Goal: Transaction & Acquisition: Book appointment/travel/reservation

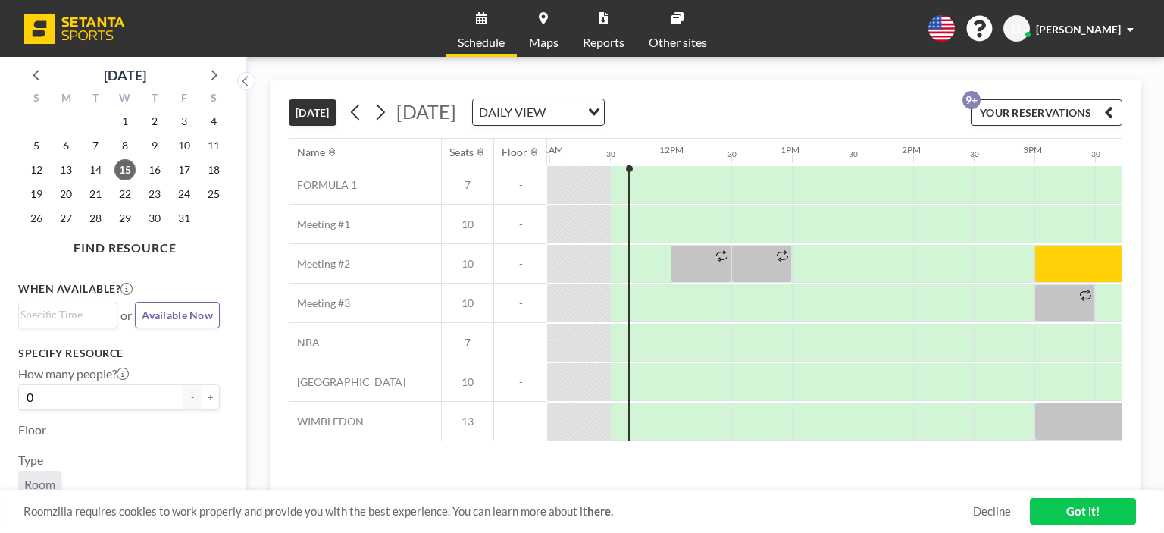
scroll to position [0, 1333]
click at [652, 300] on div at bounding box center [648, 303] width 40 height 38
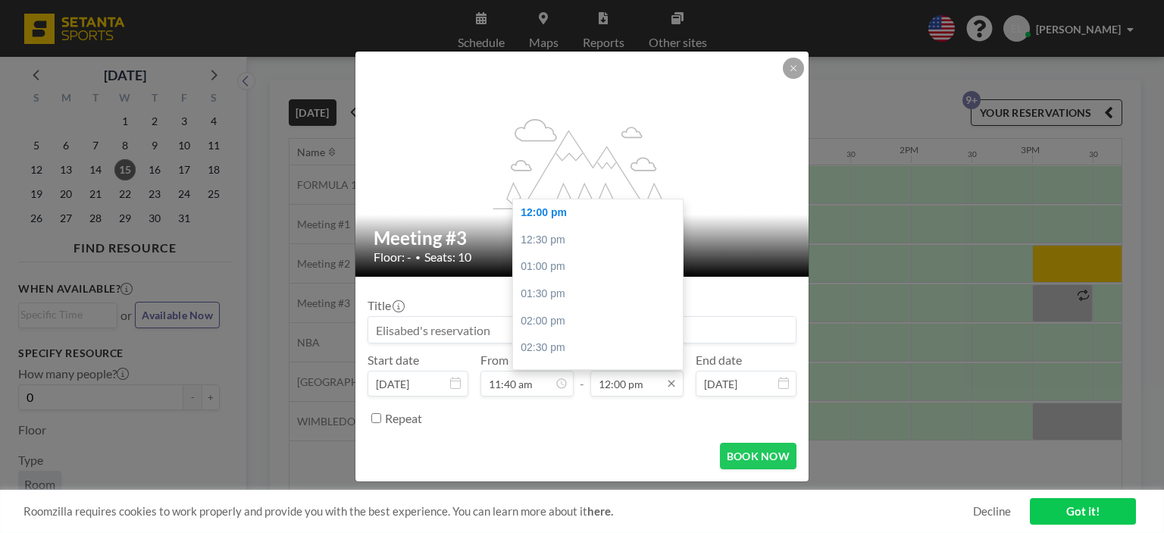
click at [636, 391] on input "12:00 pm" at bounding box center [636, 383] width 93 height 26
click at [545, 293] on div "03:00 pm" at bounding box center [601, 299] width 177 height 27
type input "03:00 pm"
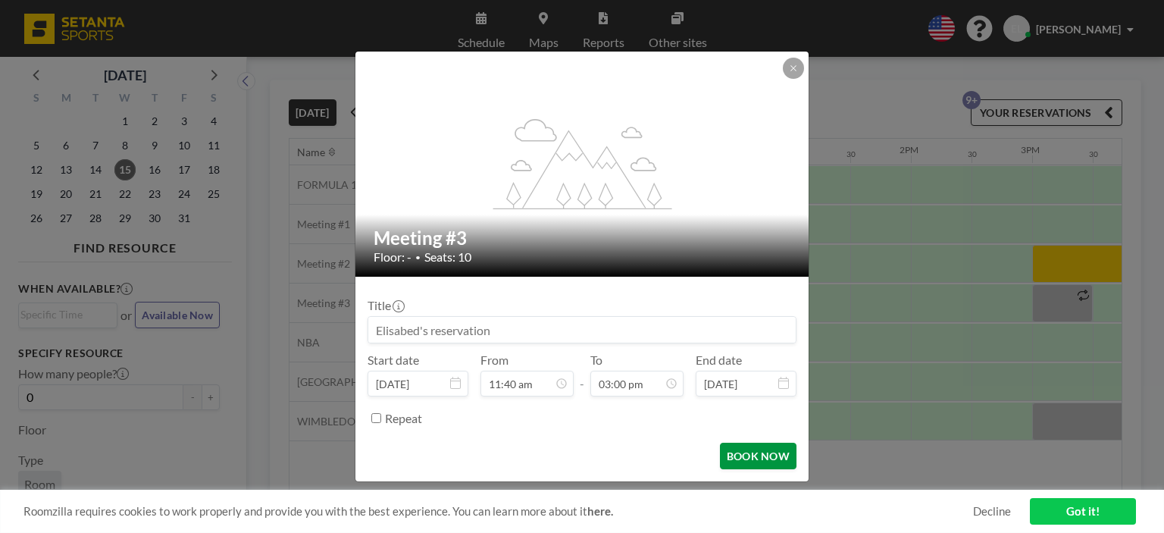
click at [747, 451] on button "BOOK NOW" at bounding box center [758, 455] width 77 height 27
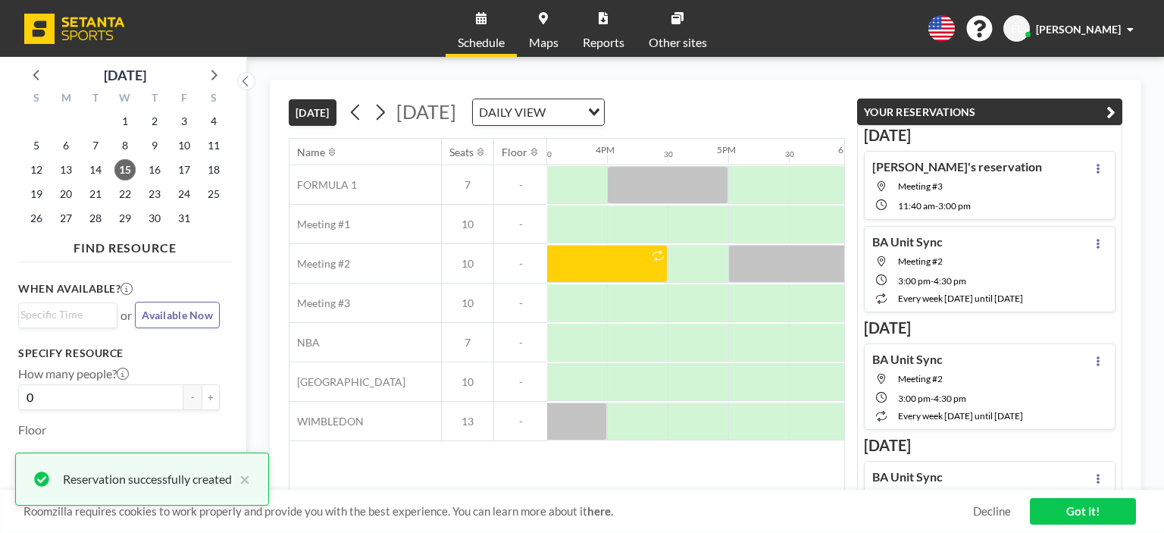
scroll to position [0, 1827]
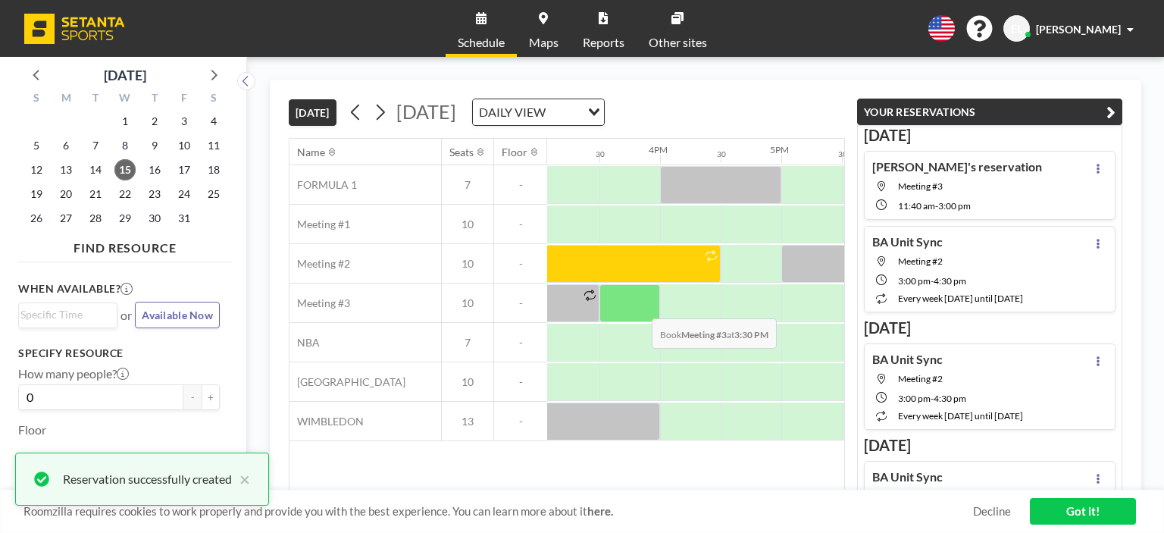
click at [639, 305] on div at bounding box center [629, 303] width 61 height 38
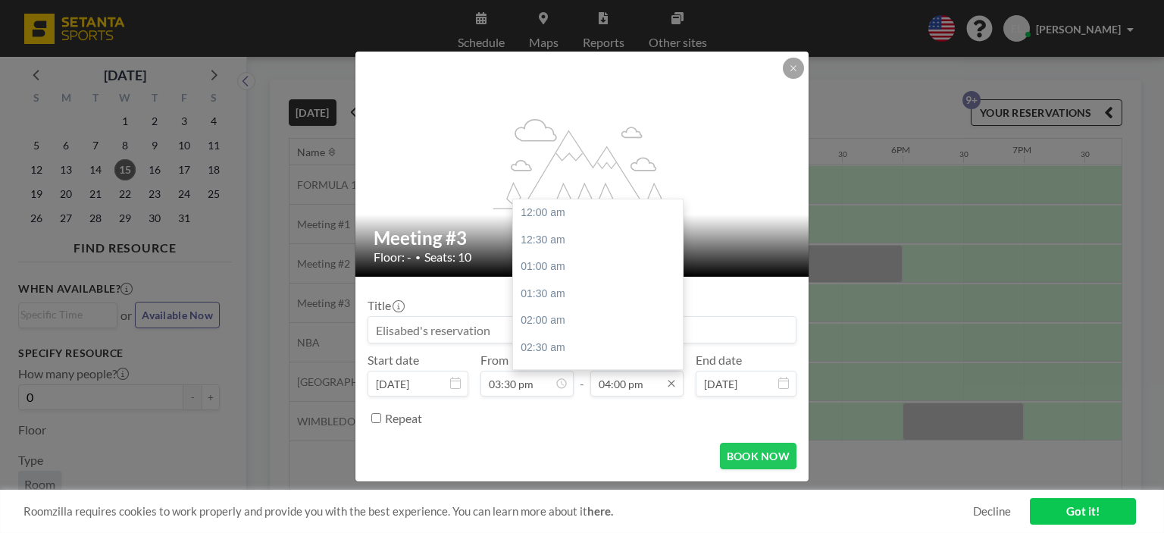
scroll to position [863, 0]
click at [636, 380] on input "04:00 pm" at bounding box center [636, 383] width 93 height 26
click at [567, 299] on div "07:00 pm" at bounding box center [601, 299] width 177 height 27
type input "07:00 pm"
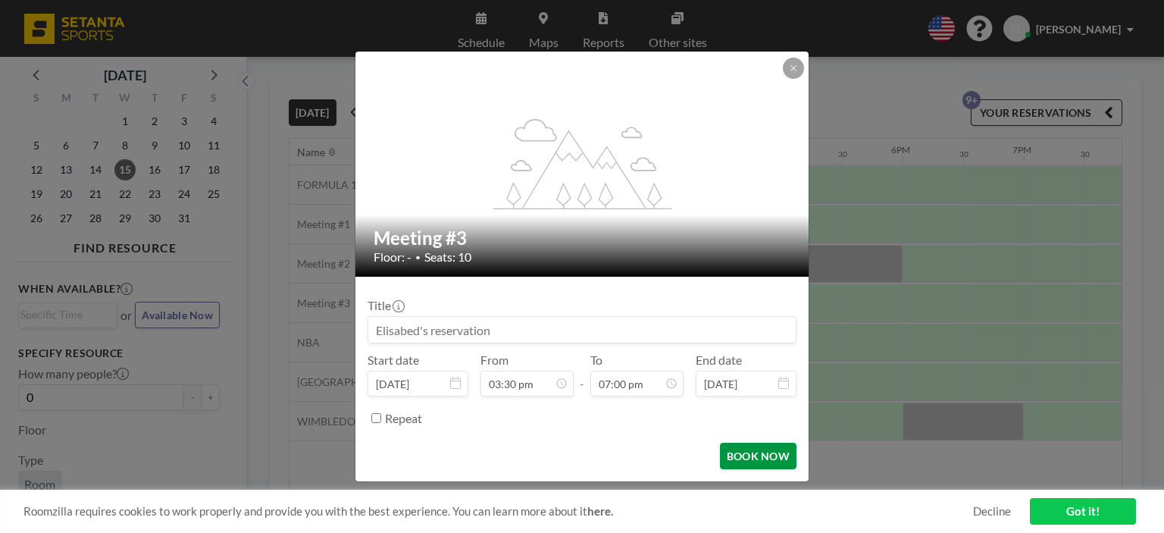
click at [746, 458] on button "BOOK NOW" at bounding box center [758, 455] width 77 height 27
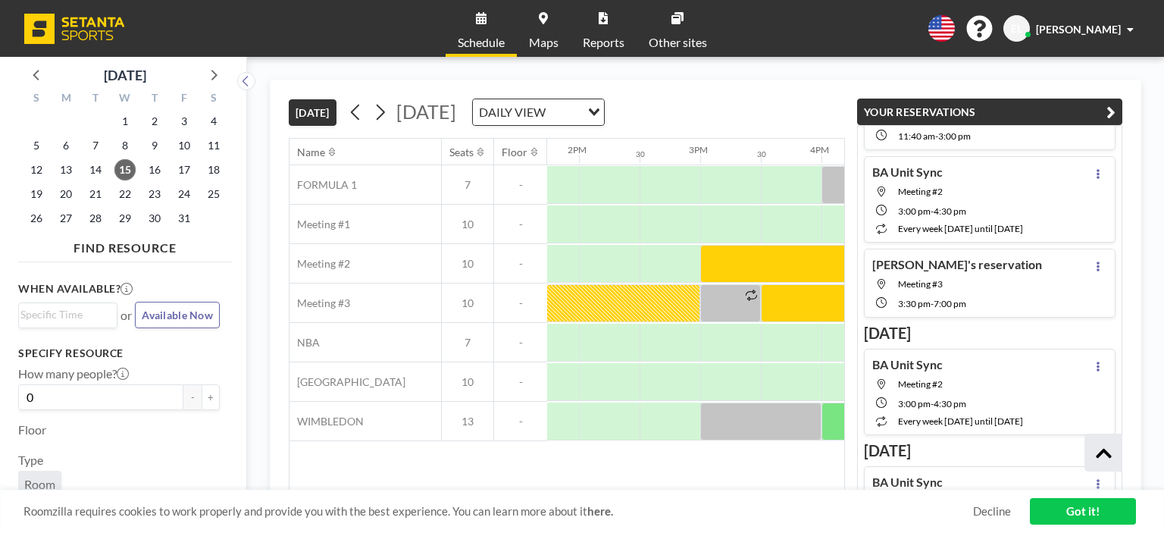
scroll to position [95, 0]
